Goal: Browse casually: Explore the website without a specific task or goal

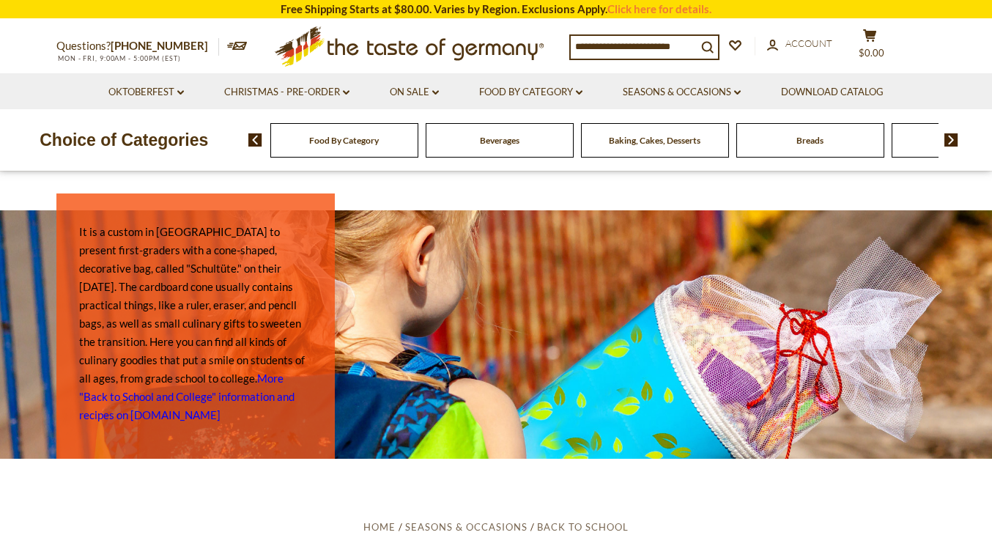
click at [951, 147] on img at bounding box center [951, 139] width 14 height 13
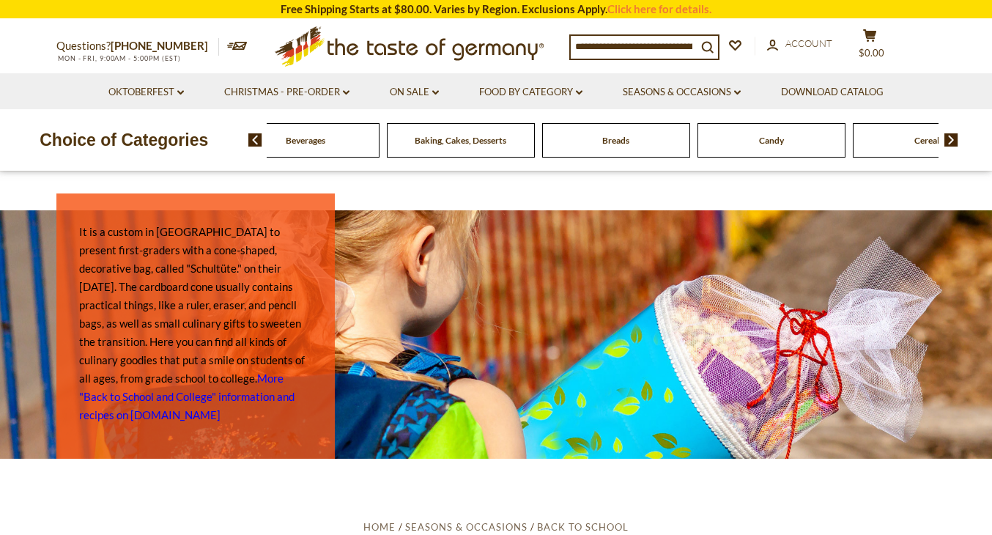
click at [947, 147] on img at bounding box center [951, 139] width 14 height 13
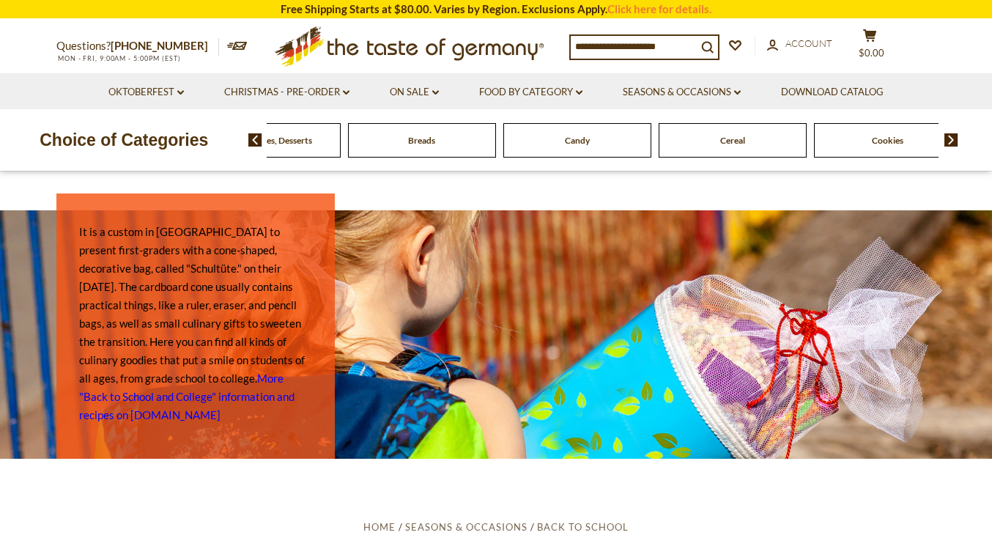
click at [952, 147] on img at bounding box center [951, 139] width 14 height 13
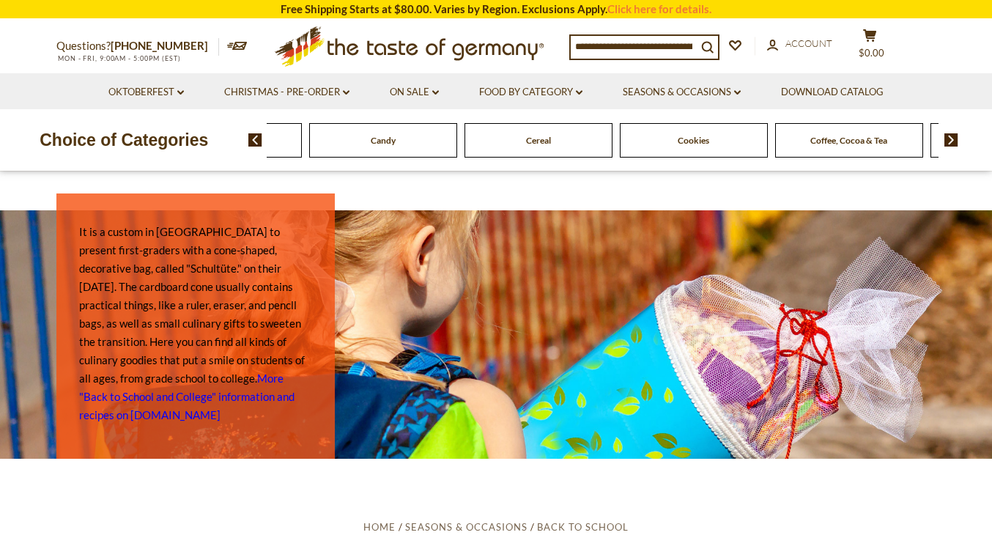
click at [952, 147] on img at bounding box center [951, 139] width 14 height 13
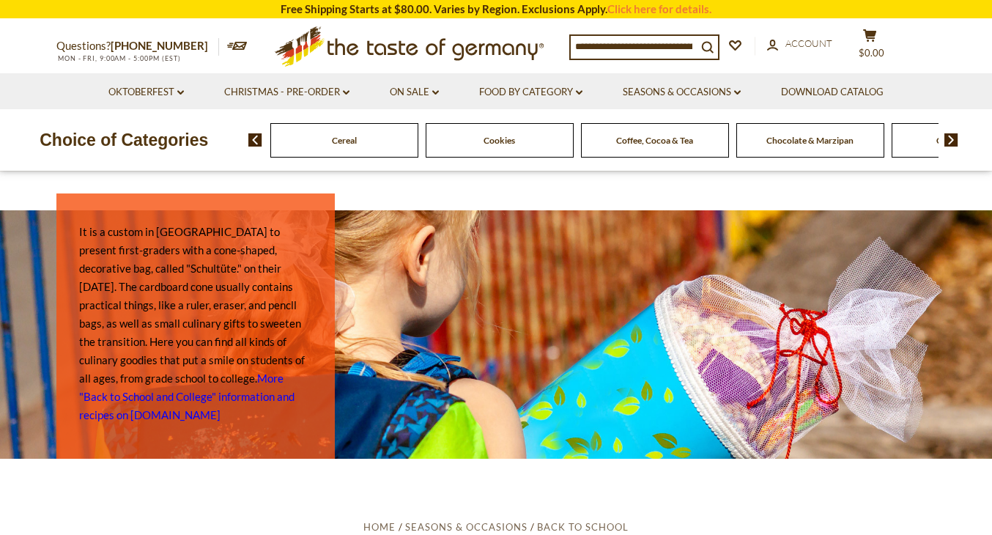
click at [952, 147] on img at bounding box center [951, 139] width 14 height 13
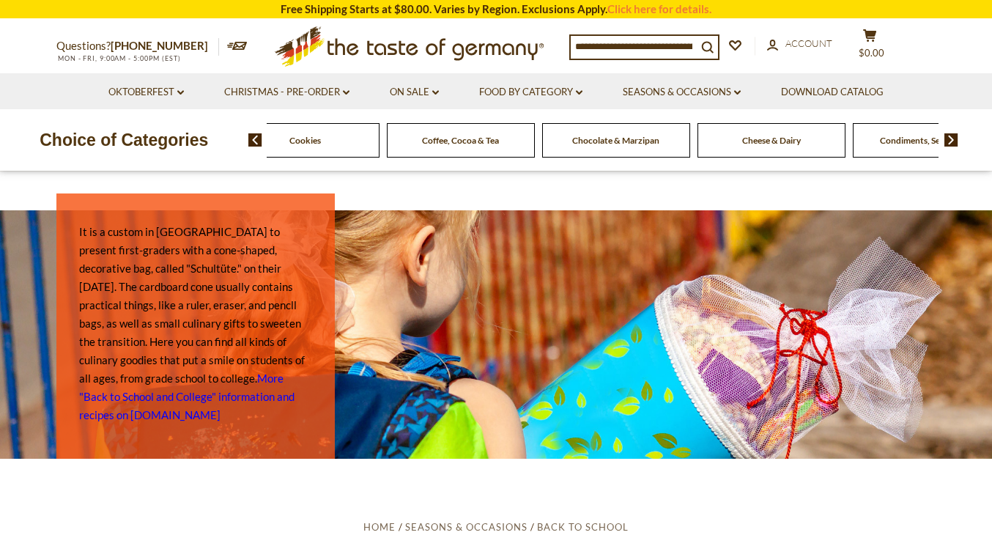
click at [952, 147] on img at bounding box center [951, 139] width 14 height 13
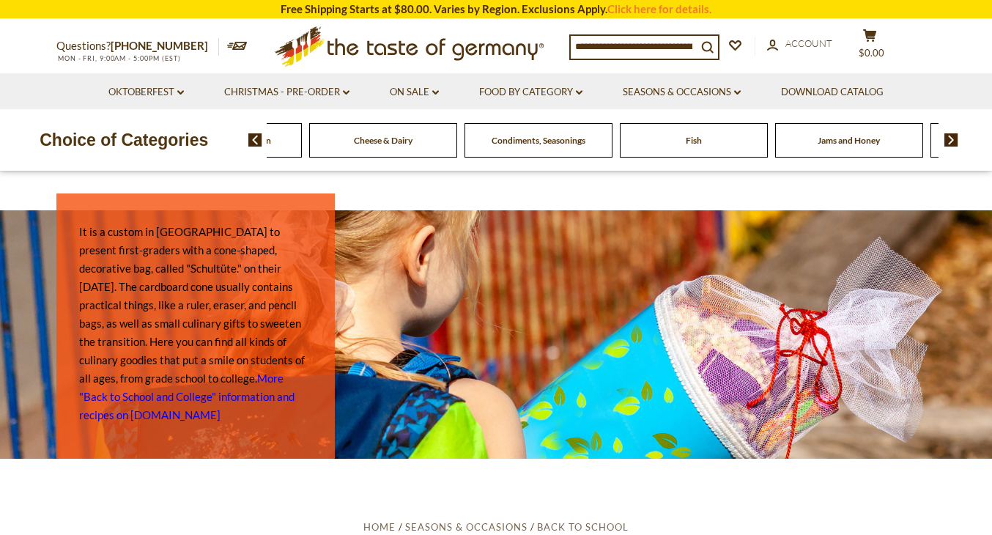
click at [952, 147] on img at bounding box center [951, 139] width 14 height 13
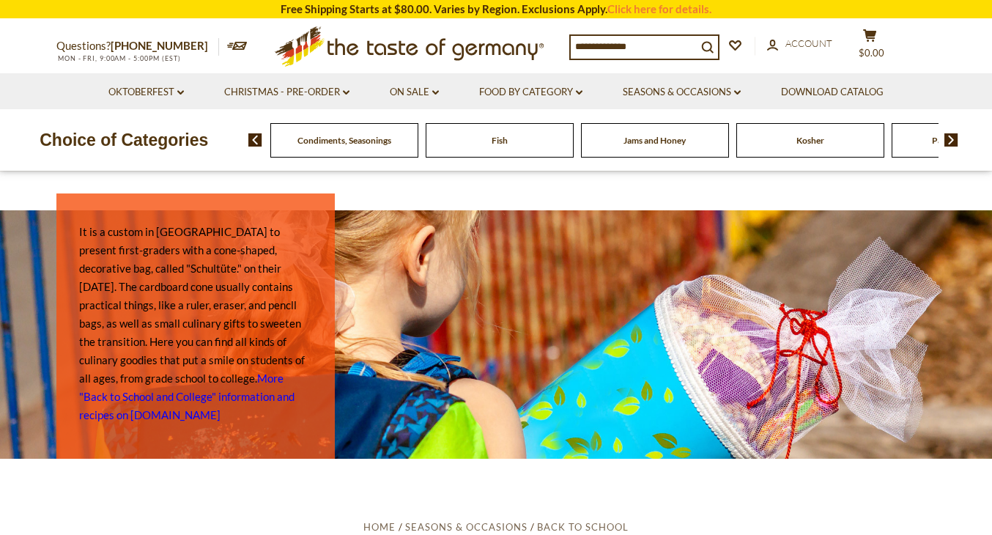
click at [952, 147] on img at bounding box center [951, 139] width 14 height 13
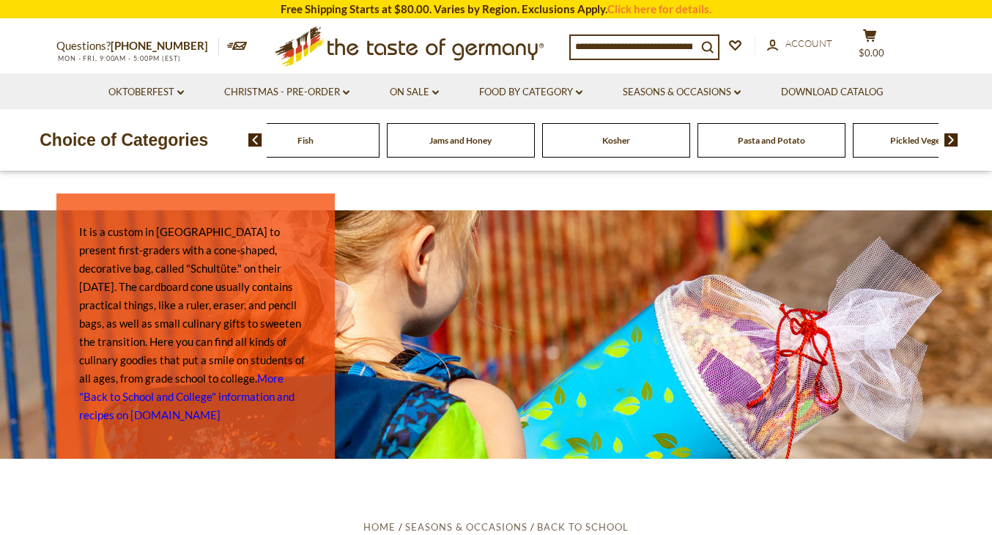
click at [952, 147] on img at bounding box center [951, 139] width 14 height 13
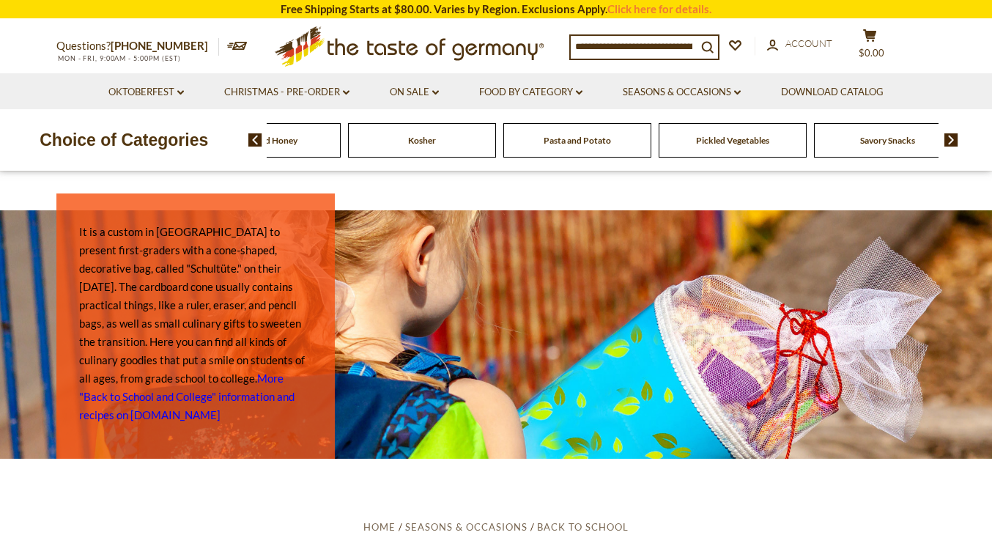
click at [952, 147] on img at bounding box center [951, 139] width 14 height 13
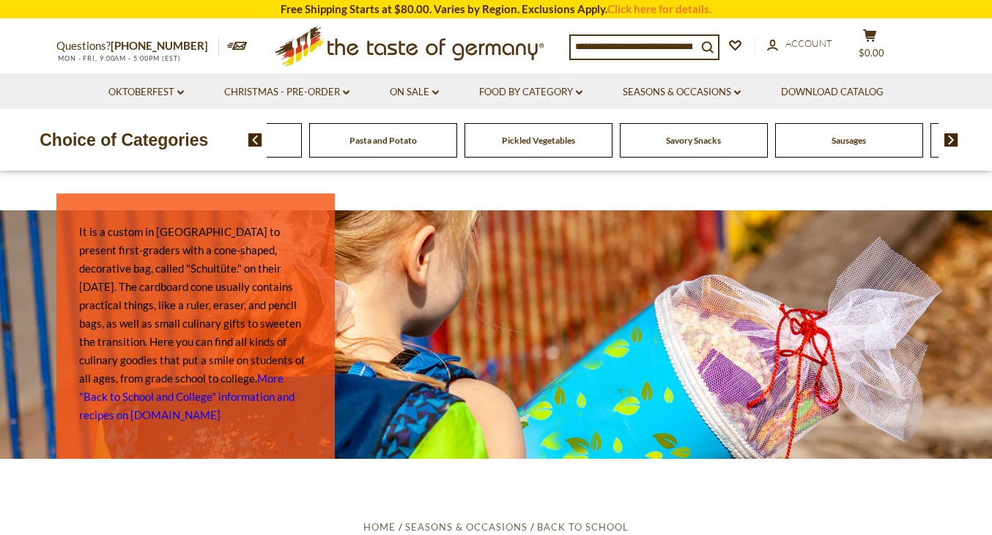
click at [951, 147] on img at bounding box center [951, 139] width 14 height 13
